Goal: Information Seeking & Learning: Learn about a topic

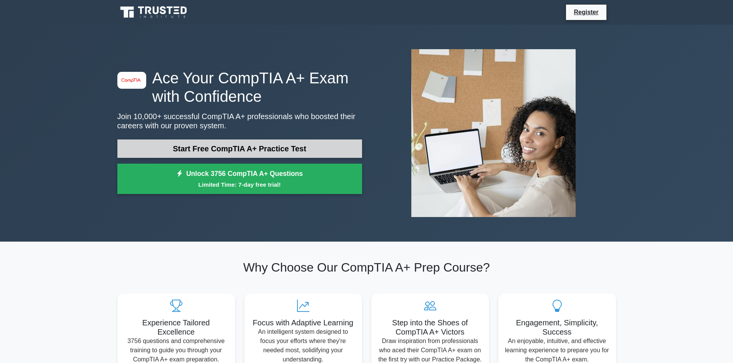
click at [220, 150] on link "Start Free CompTIA A+ Practice Test" at bounding box center [239, 149] width 245 height 18
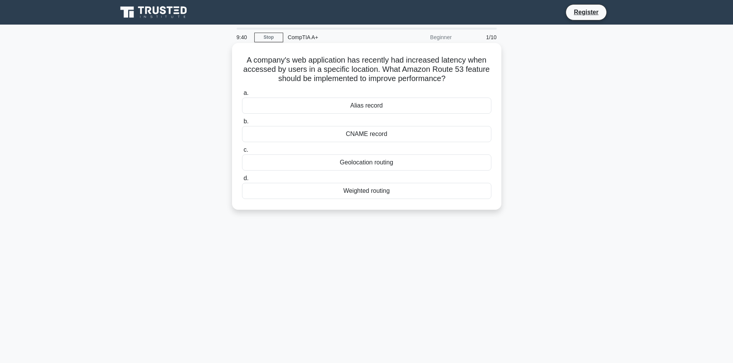
click at [370, 194] on div "Weighted routing" at bounding box center [366, 191] width 249 height 16
click at [242, 181] on input "d. Weighted routing" at bounding box center [242, 178] width 0 height 5
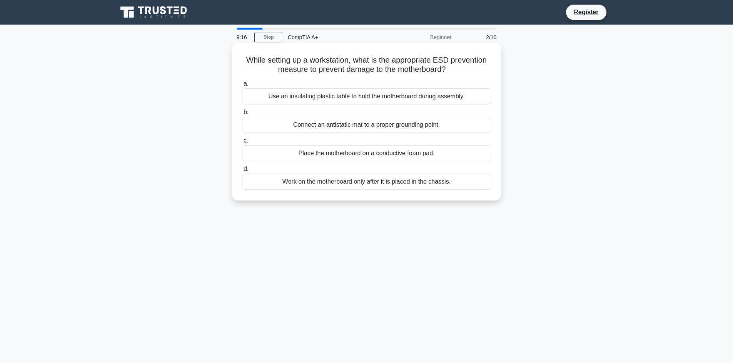
click at [458, 180] on div "Work on the motherboard only after it is placed in the chassis." at bounding box center [366, 182] width 249 height 16
click at [242, 172] on input "d. Work on the motherboard only after it is placed in the chassis." at bounding box center [242, 169] width 0 height 5
click at [374, 161] on div "Problem description, steps taken, resolution, and recommendations" at bounding box center [366, 153] width 249 height 16
click at [242, 143] on input "c. Problem description, steps taken, resolution, and recommendations" at bounding box center [242, 140] width 0 height 5
click at [393, 98] on div "Using an anti-static wrist strap connected to a grounded object" at bounding box center [366, 96] width 249 height 16
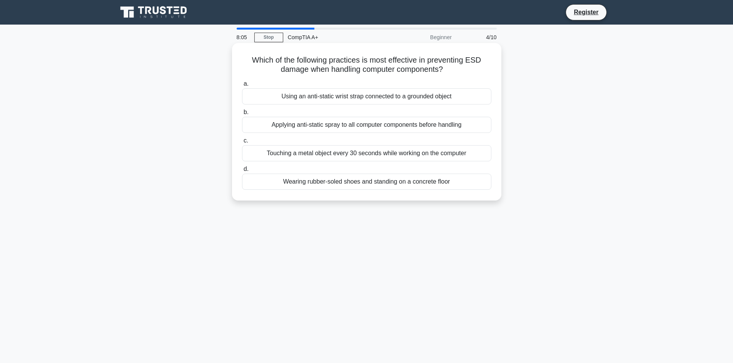
click at [242, 87] on input "a. Using an anti-static wrist strap connected to a grounded object" at bounding box center [242, 84] width 0 height 5
click at [442, 96] on div "Using diagrams and flowcharts to illustrate network topology" at bounding box center [366, 96] width 249 height 16
click at [242, 87] on input "a. Using diagrams and flowcharts to illustrate network topology" at bounding box center [242, 84] width 0 height 5
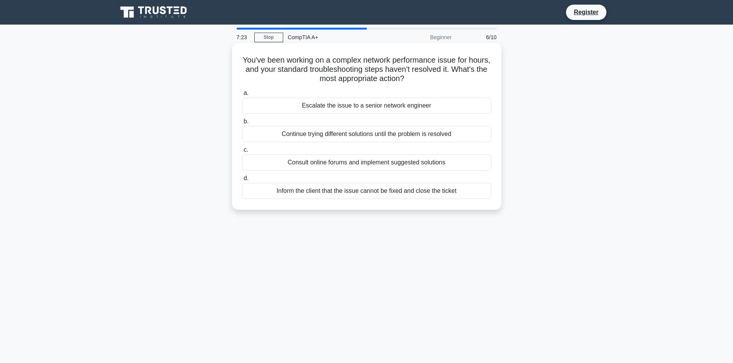
click at [467, 105] on div "Escalate the issue to a senior network engineer" at bounding box center [366, 106] width 249 height 16
click at [242, 96] on input "a. Escalate the issue to a senior network engineer" at bounding box center [242, 93] width 0 height 5
click at [415, 105] on div "Network settings before and after changes" at bounding box center [366, 106] width 249 height 16
click at [242, 96] on input "a. Network settings before and after changes" at bounding box center [242, 93] width 0 height 5
click at [443, 107] on div "Check the Wi-Fi signal strength in different areas of the home" at bounding box center [366, 106] width 249 height 16
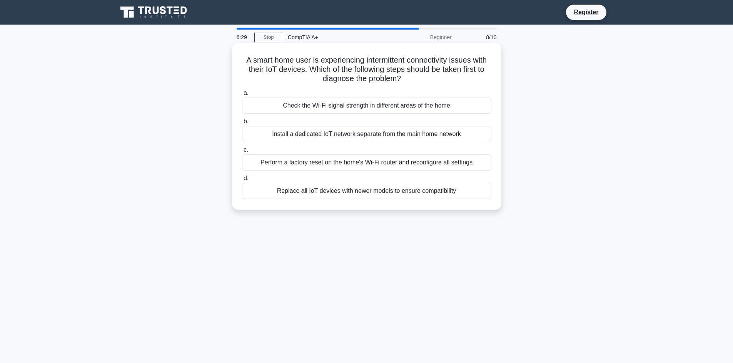
click at [242, 96] on input "a. Check the Wi-Fi signal strength in different areas of the home" at bounding box center [242, 93] width 0 height 5
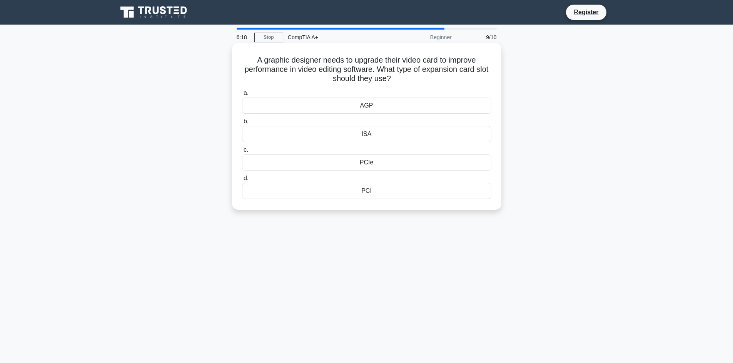
click at [439, 107] on div "AGP" at bounding box center [366, 106] width 249 height 16
click at [242, 96] on input "a. AGP" at bounding box center [242, 93] width 0 height 5
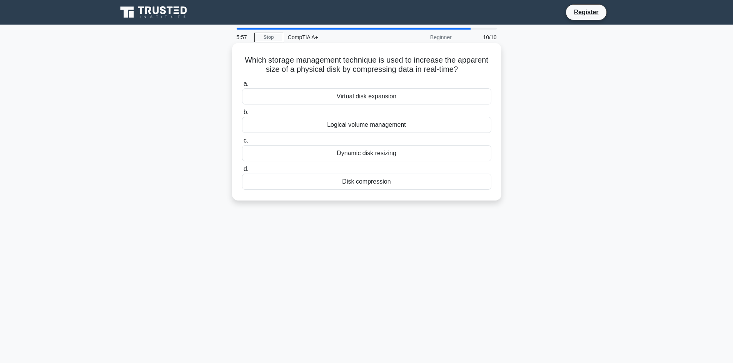
click at [444, 188] on div "Disk compression" at bounding box center [366, 182] width 249 height 16
click at [242, 172] on input "d. Disk compression" at bounding box center [242, 169] width 0 height 5
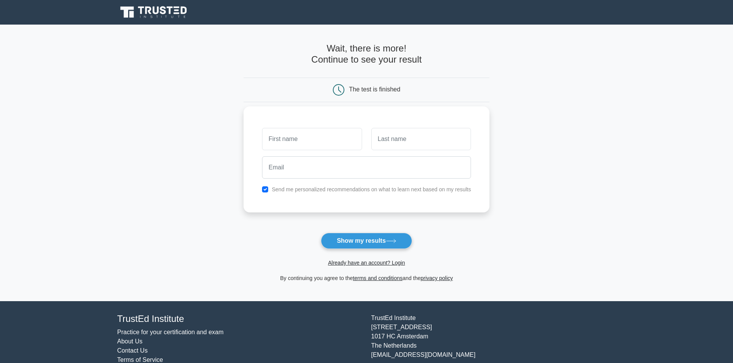
click at [382, 190] on label "Send me personalized recommendations on what to learn next based on my results" at bounding box center [371, 190] width 199 height 6
click at [282, 195] on div "Send me personalized recommendations on what to learn next based on my results" at bounding box center [366, 160] width 246 height 106
click at [266, 190] on input "checkbox" at bounding box center [265, 190] width 6 height 6
checkbox input "false"
click at [291, 144] on input "text" at bounding box center [312, 139] width 100 height 22
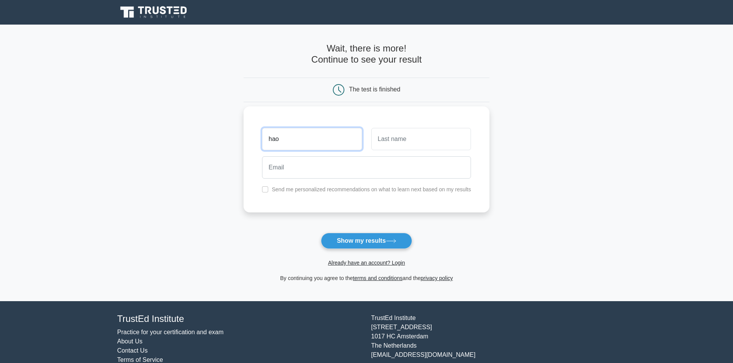
type input "hao"
click at [382, 144] on input "text" at bounding box center [421, 139] width 100 height 22
type input "beh"
click at [360, 163] on input "email" at bounding box center [366, 168] width 209 height 22
type input "behpeihao@hotmail.com"
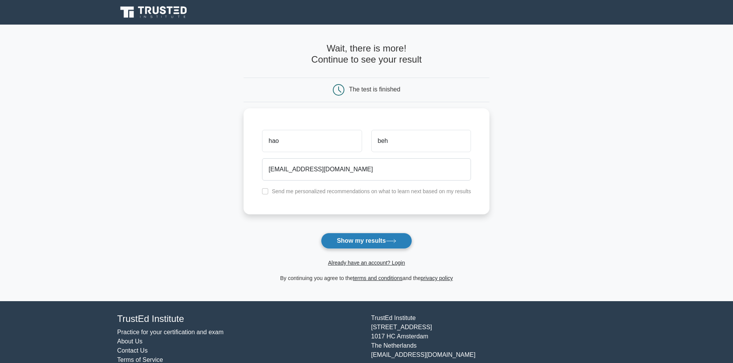
click at [376, 242] on button "Show my results" at bounding box center [366, 241] width 91 height 16
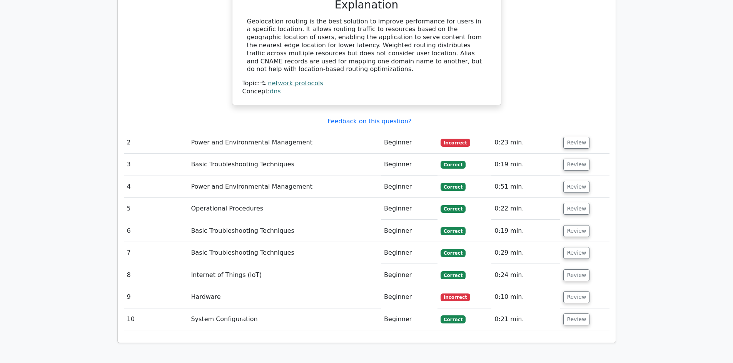
scroll to position [846, 0]
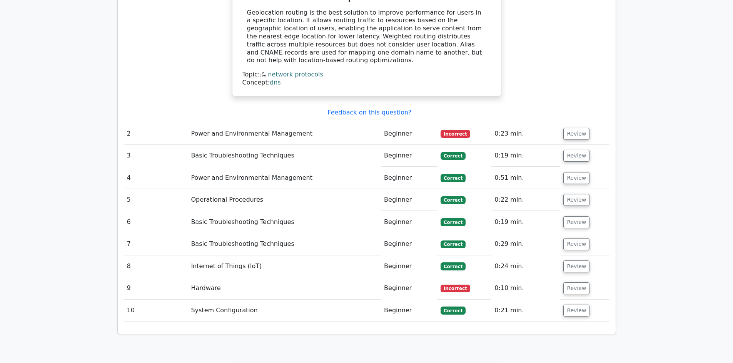
click at [465, 130] on span "Incorrect" at bounding box center [455, 134] width 30 height 8
click at [285, 123] on td "Power and Environmental Management" at bounding box center [284, 134] width 193 height 22
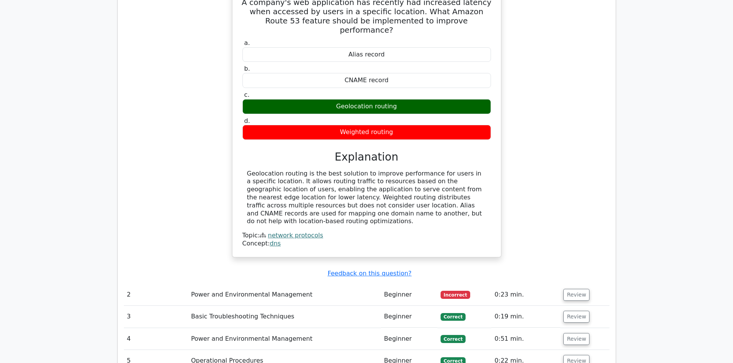
scroll to position [772, 0]
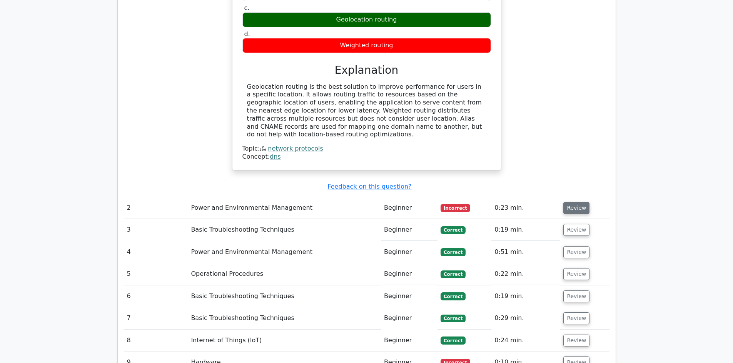
click at [575, 202] on button "Review" at bounding box center [576, 208] width 26 height 12
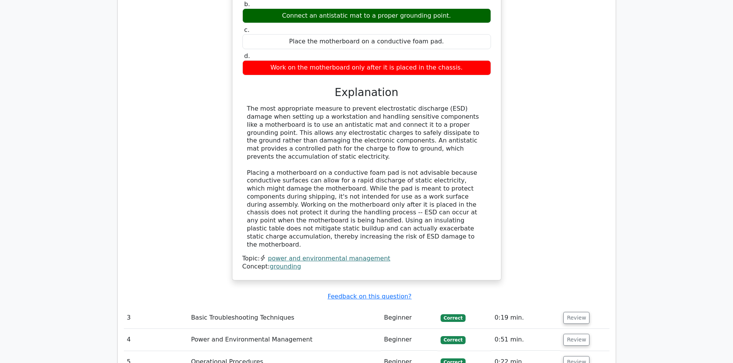
scroll to position [1118, 0]
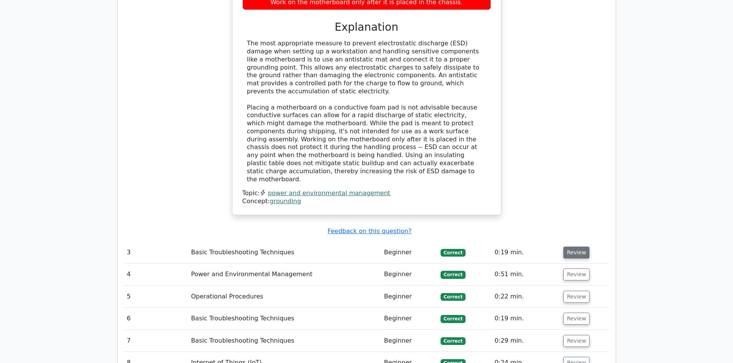
click at [576, 247] on button "Review" at bounding box center [576, 253] width 26 height 12
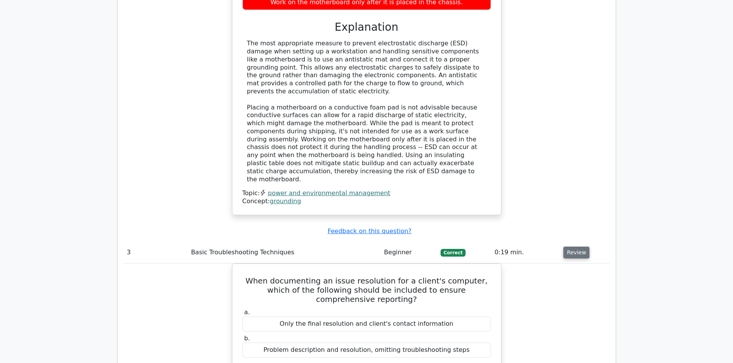
click at [576, 247] on button "Review" at bounding box center [576, 253] width 26 height 12
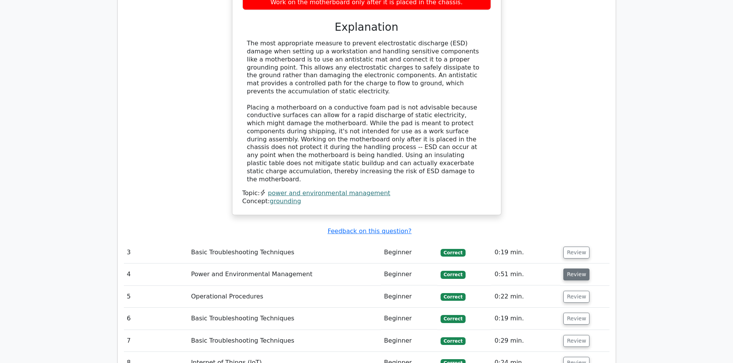
click at [573, 269] on button "Review" at bounding box center [576, 275] width 26 height 12
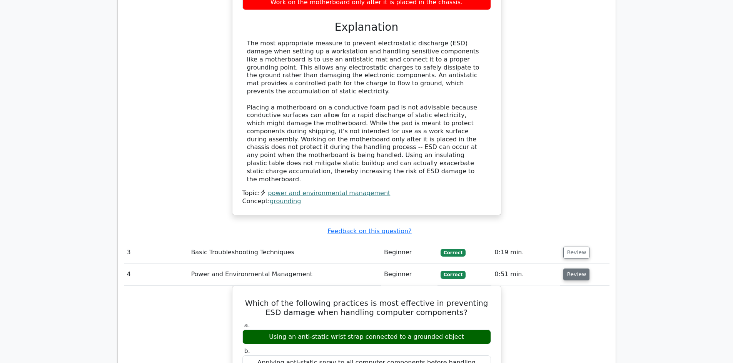
click at [573, 269] on button "Review" at bounding box center [576, 275] width 26 height 12
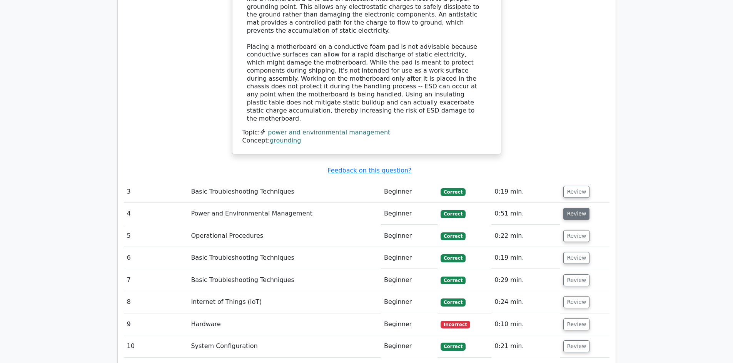
scroll to position [1195, 0]
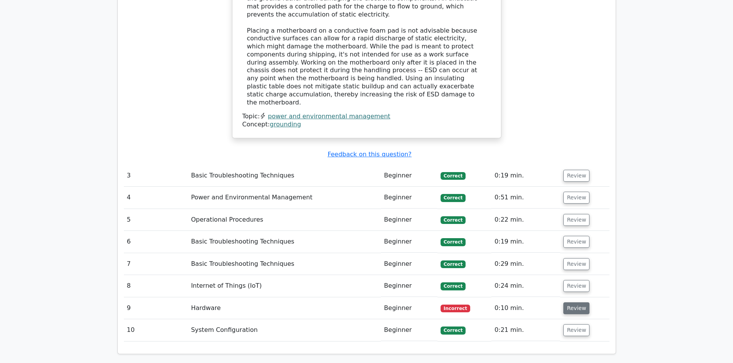
click at [575, 303] on button "Review" at bounding box center [576, 309] width 26 height 12
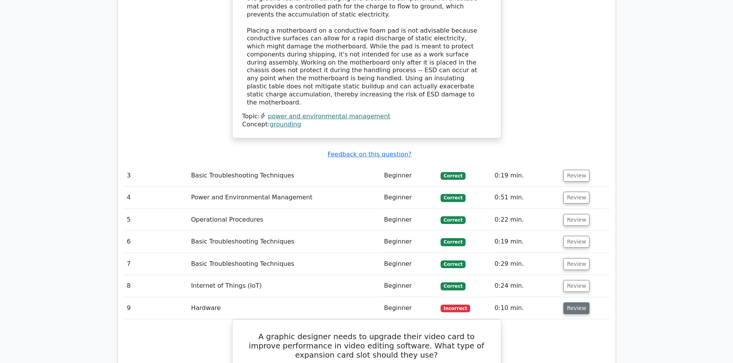
click at [575, 303] on button "Review" at bounding box center [576, 309] width 26 height 12
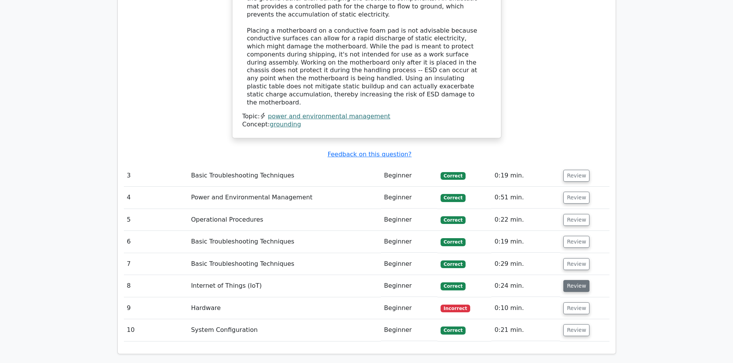
click at [578, 280] on button "Review" at bounding box center [576, 286] width 26 height 12
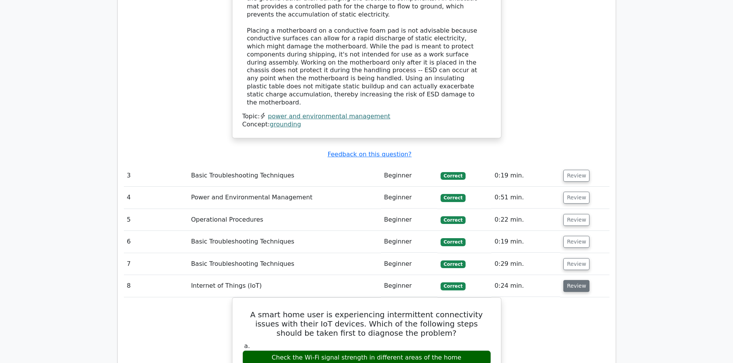
click at [578, 280] on button "Review" at bounding box center [576, 286] width 26 height 12
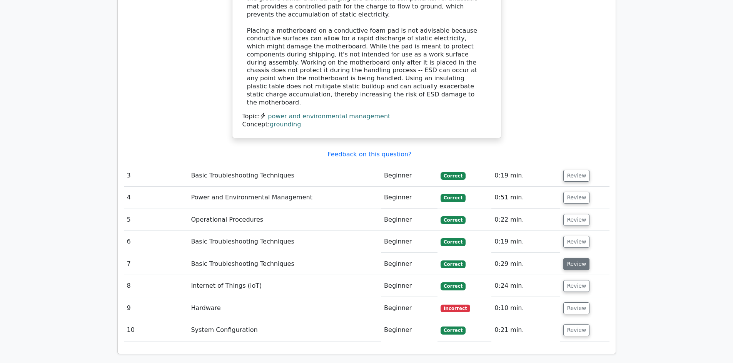
click at [582, 258] on button "Review" at bounding box center [576, 264] width 26 height 12
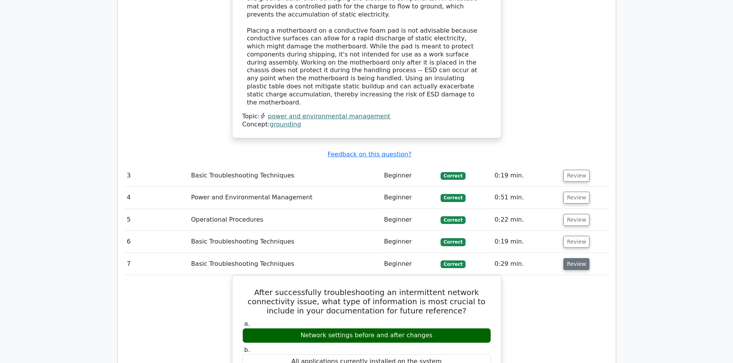
click at [582, 258] on button "Review" at bounding box center [576, 264] width 26 height 12
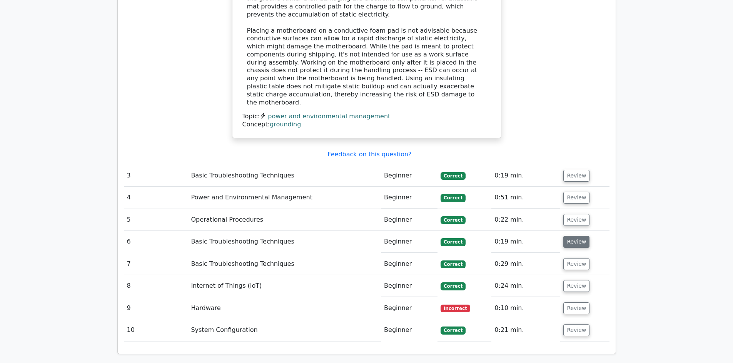
click at [580, 236] on button "Review" at bounding box center [576, 242] width 26 height 12
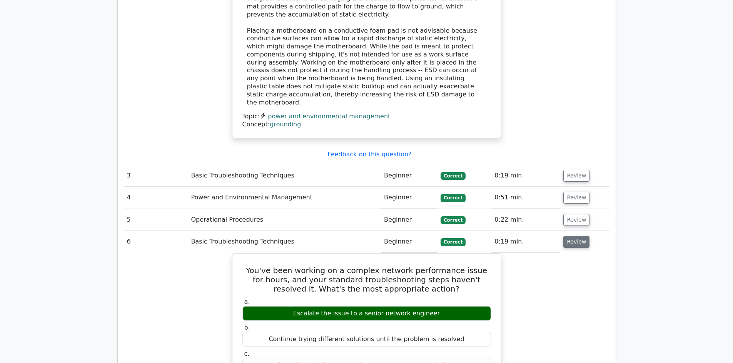
click at [580, 236] on button "Review" at bounding box center [576, 242] width 26 height 12
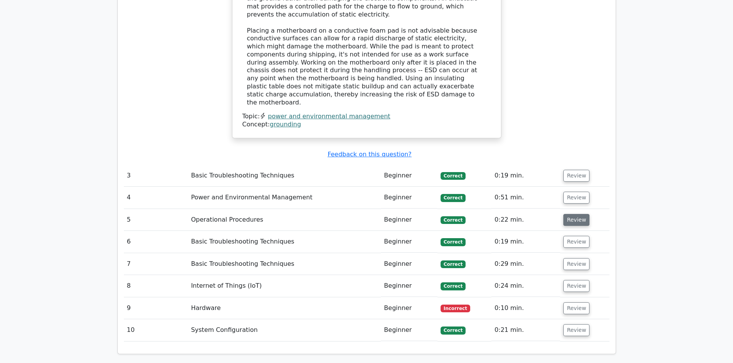
click at [577, 214] on button "Review" at bounding box center [576, 220] width 26 height 12
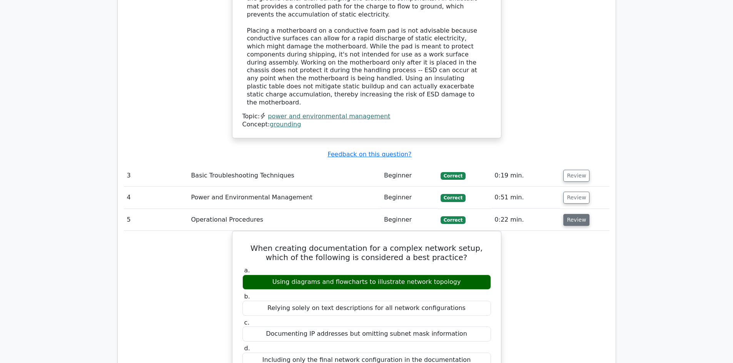
click at [577, 214] on button "Review" at bounding box center [576, 220] width 26 height 12
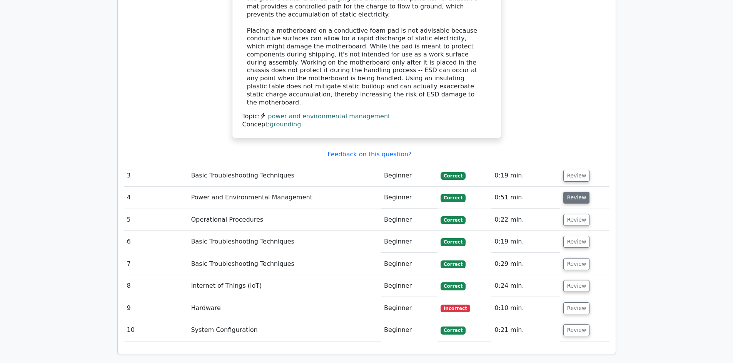
click at [577, 192] on button "Review" at bounding box center [576, 198] width 26 height 12
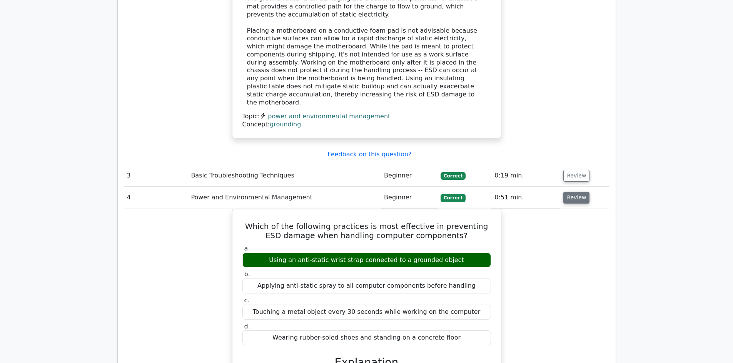
click at [577, 192] on button "Review" at bounding box center [576, 198] width 26 height 12
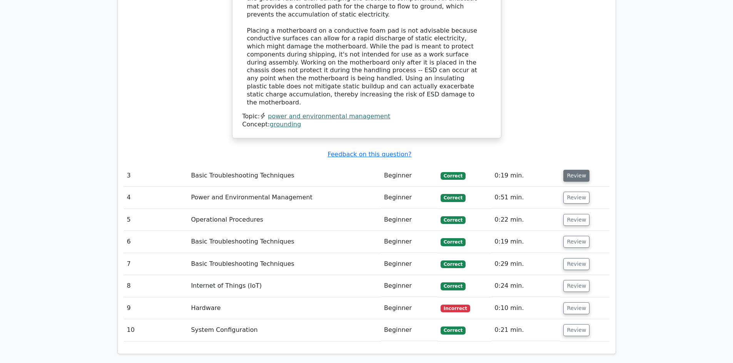
click at [576, 170] on button "Review" at bounding box center [576, 176] width 26 height 12
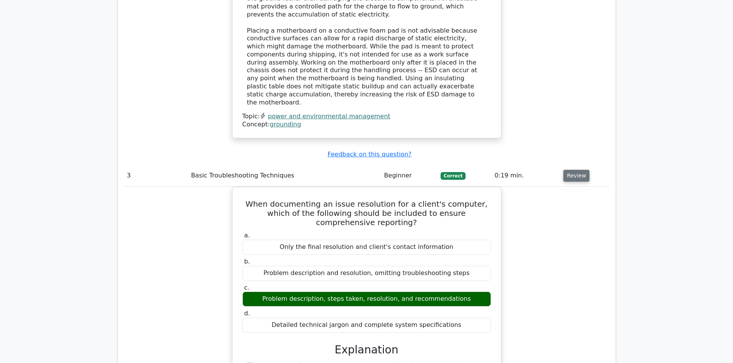
click at [576, 170] on button "Review" at bounding box center [576, 176] width 26 height 12
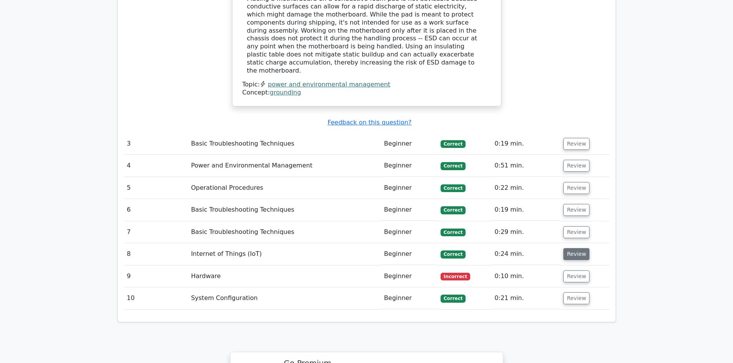
scroll to position [1272, 0]
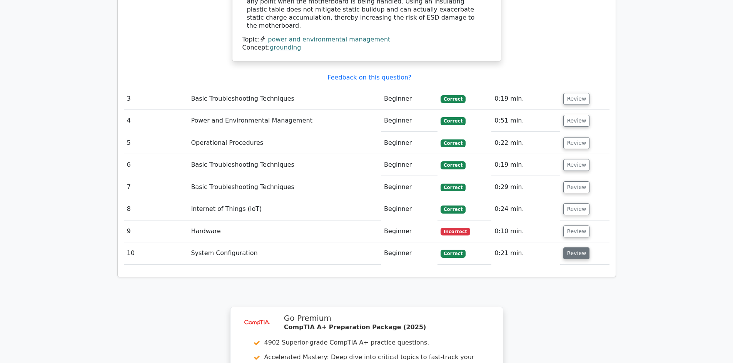
click at [569, 248] on button "Review" at bounding box center [576, 254] width 26 height 12
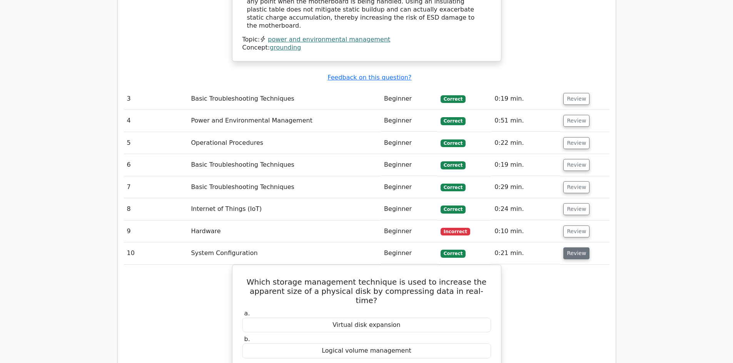
click at [569, 248] on button "Review" at bounding box center [576, 254] width 26 height 12
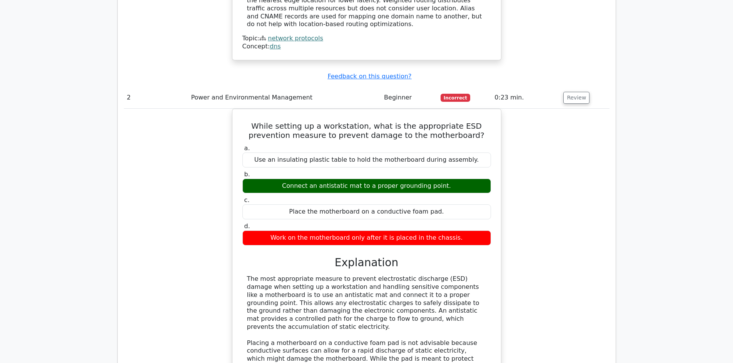
scroll to position [770, 0]
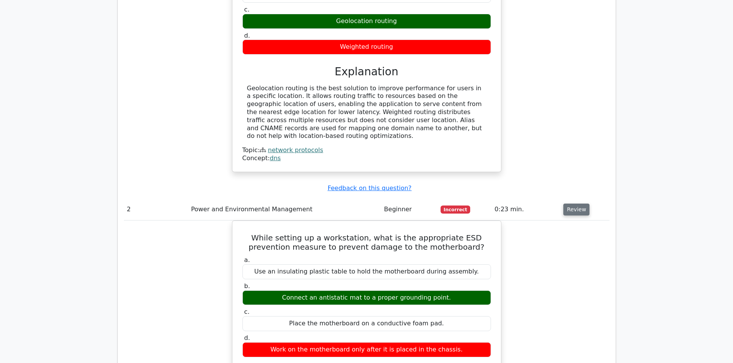
click at [569, 204] on button "Review" at bounding box center [576, 210] width 26 height 12
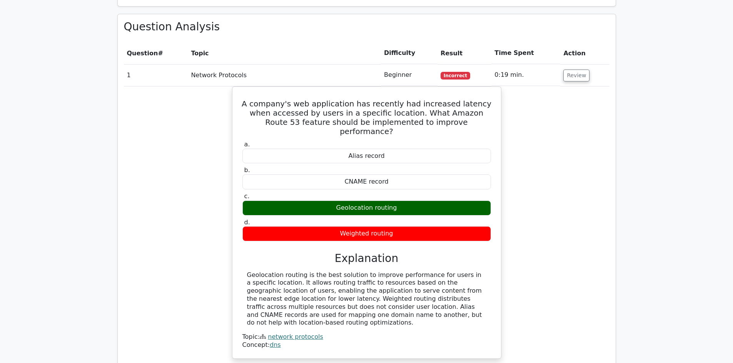
scroll to position [578, 0]
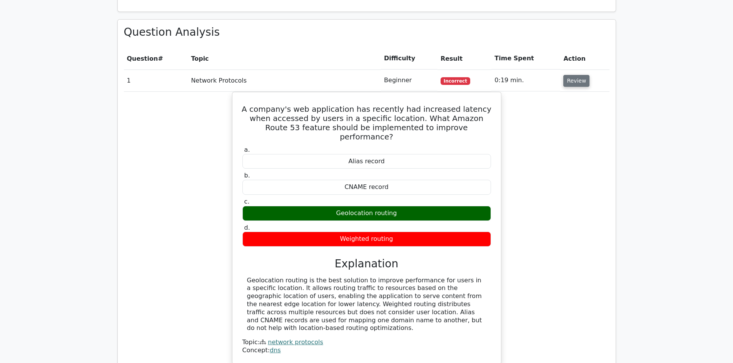
click at [571, 75] on button "Review" at bounding box center [576, 81] width 26 height 12
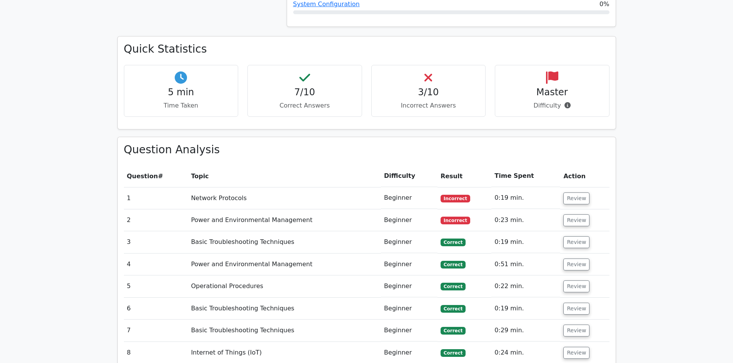
scroll to position [347, 0]
